Goal: Task Accomplishment & Management: Manage account settings

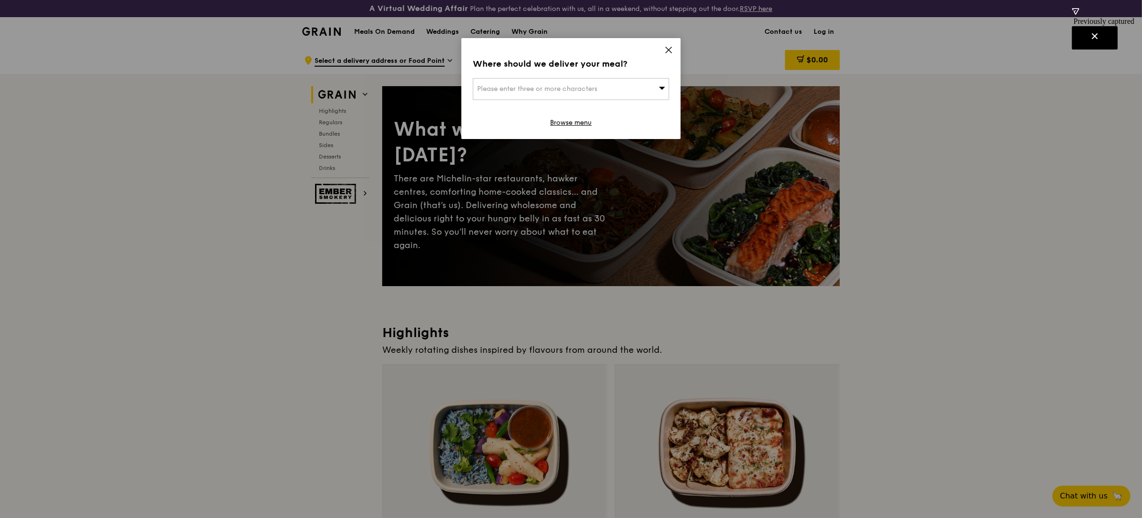
click at [665, 51] on icon at bounding box center [668, 50] width 9 height 9
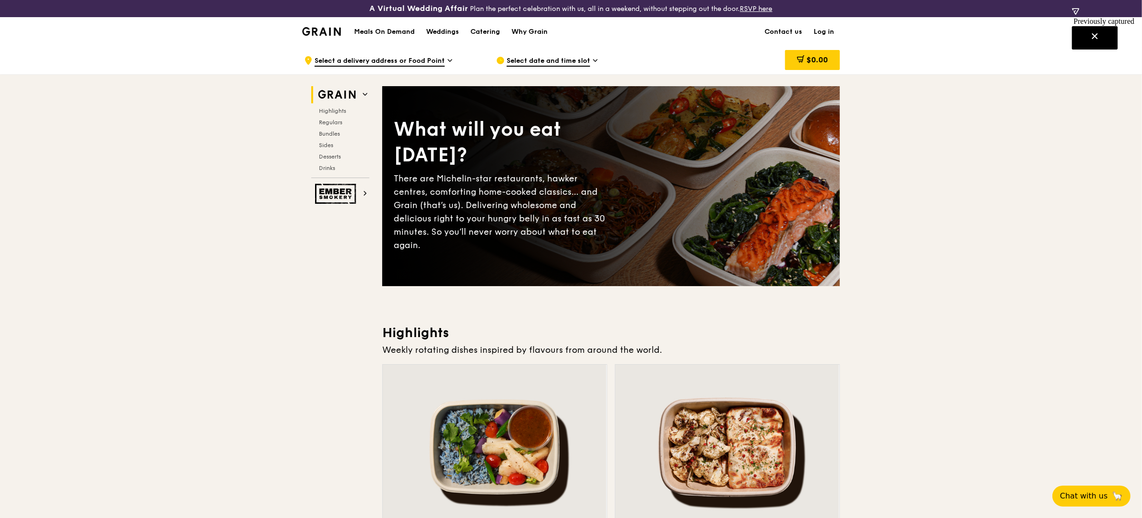
click at [830, 32] on link "Log in" at bounding box center [824, 32] width 32 height 29
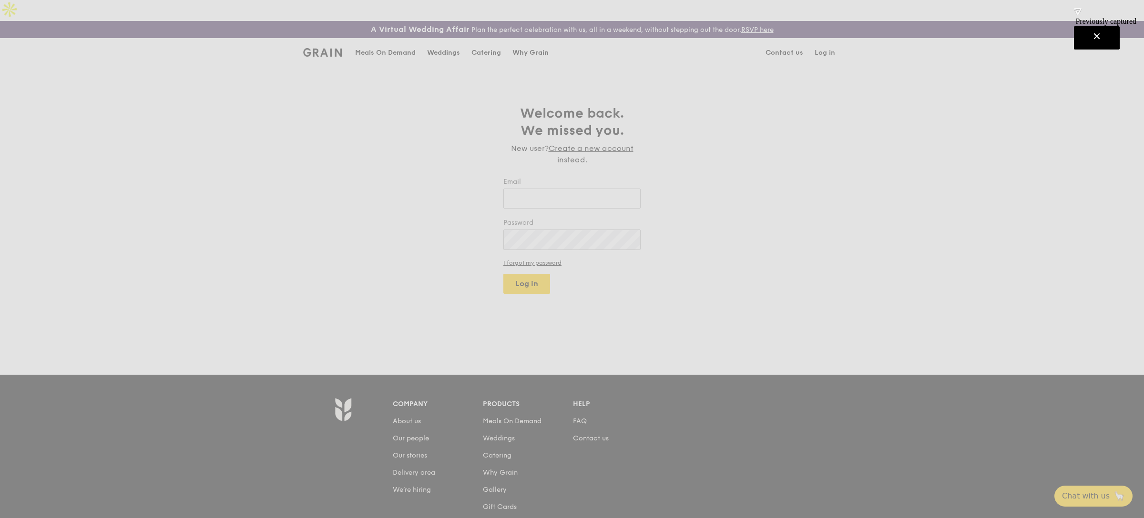
click at [0, 0] on p "Weddings by [PERSON_NAME] presents" at bounding box center [0, 0] width 0 height 0
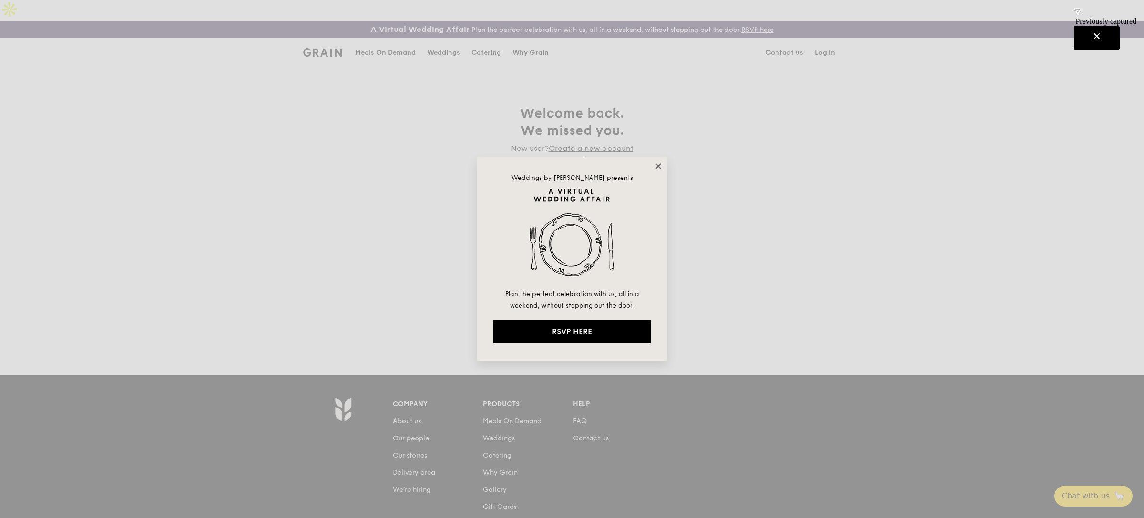
click at [661, 163] on div "Weddings by [PERSON_NAME] presents Plan the perfect celebration with us, all in…" at bounding box center [571, 259] width 191 height 204
click at [657, 166] on icon at bounding box center [657, 165] width 5 height 5
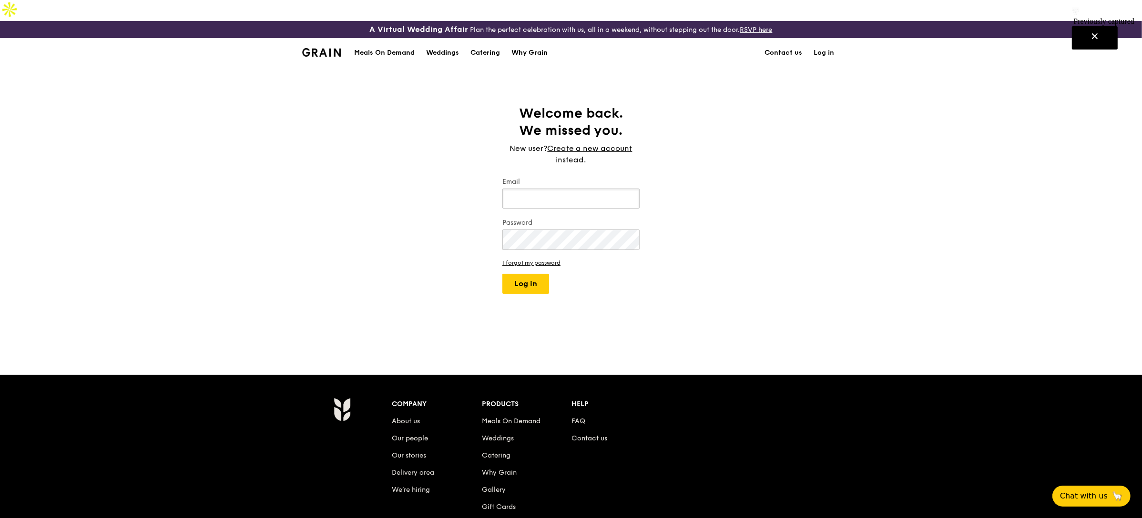
click at [582, 189] on input "Email" at bounding box center [570, 199] width 137 height 20
type input "[EMAIL_ADDRESS][DOMAIN_NAME]"
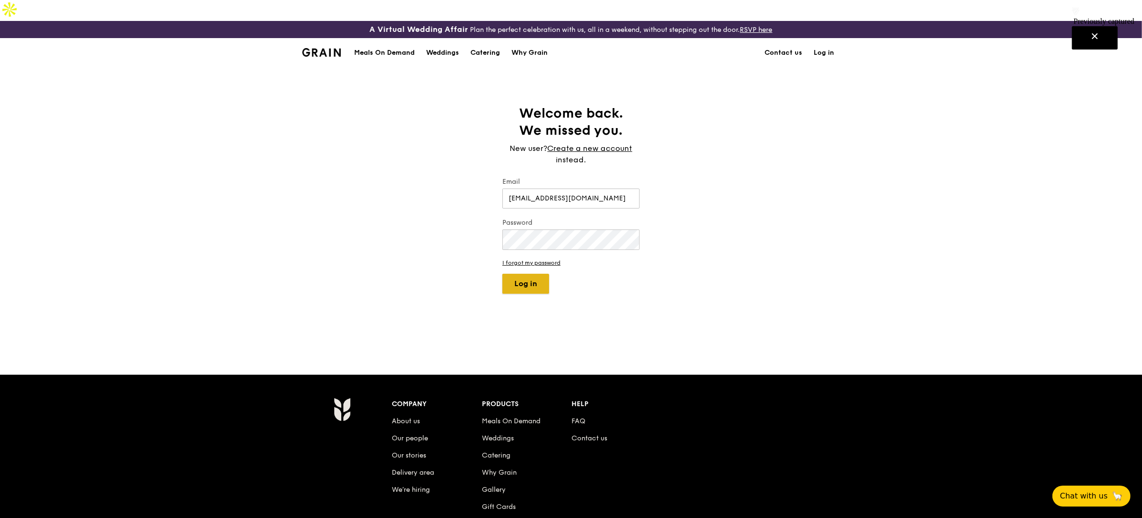
click at [532, 274] on button "Log in" at bounding box center [525, 284] width 47 height 20
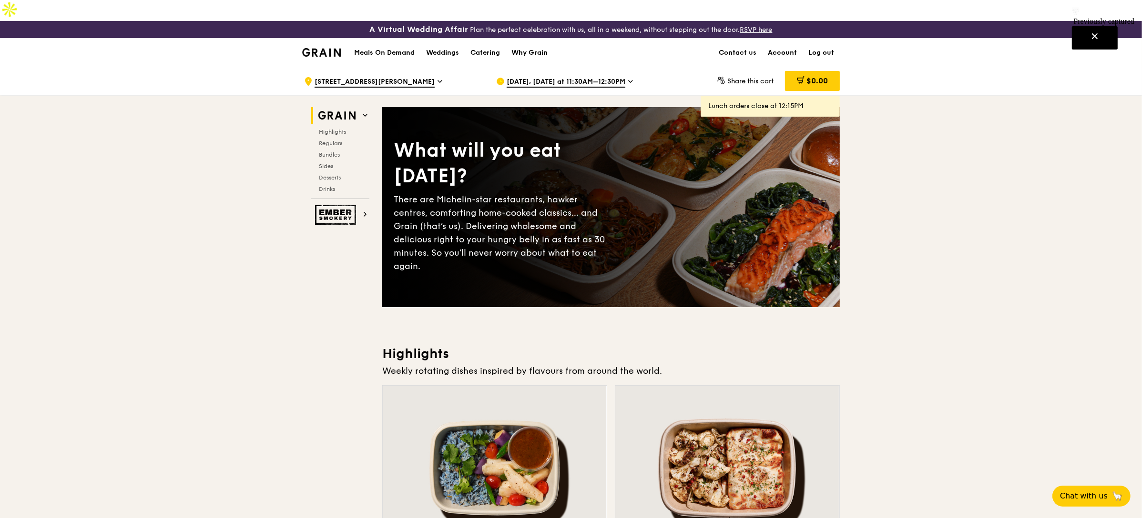
click at [788, 39] on link "Account" at bounding box center [782, 53] width 41 height 29
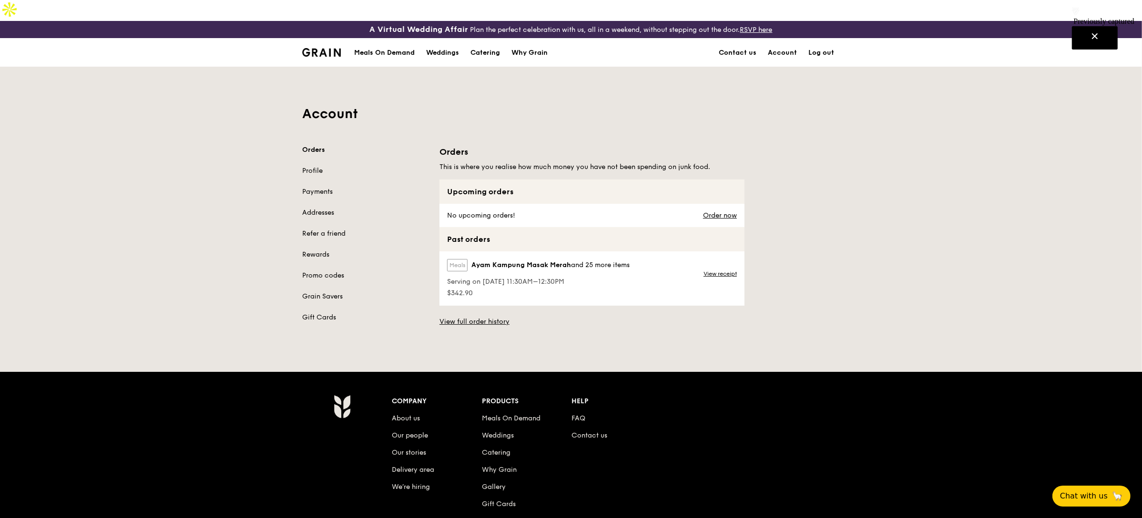
click at [726, 258] on div "View receipt" at bounding box center [721, 279] width 47 height 54
click at [717, 270] on link "View receipt" at bounding box center [719, 274] width 33 height 8
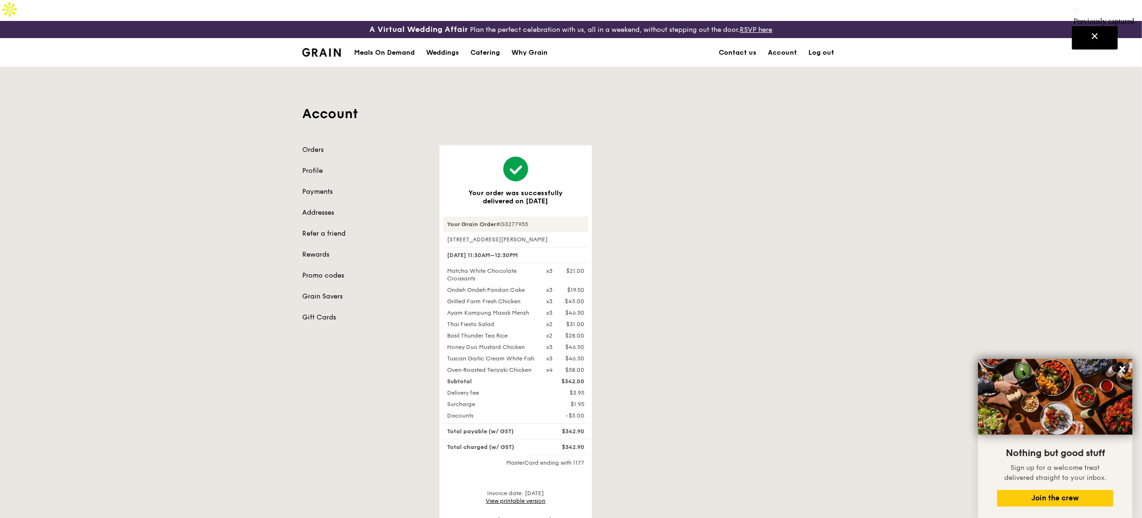
click at [328, 48] on img at bounding box center [321, 52] width 39 height 9
